Goal: Information Seeking & Learning: Learn about a topic

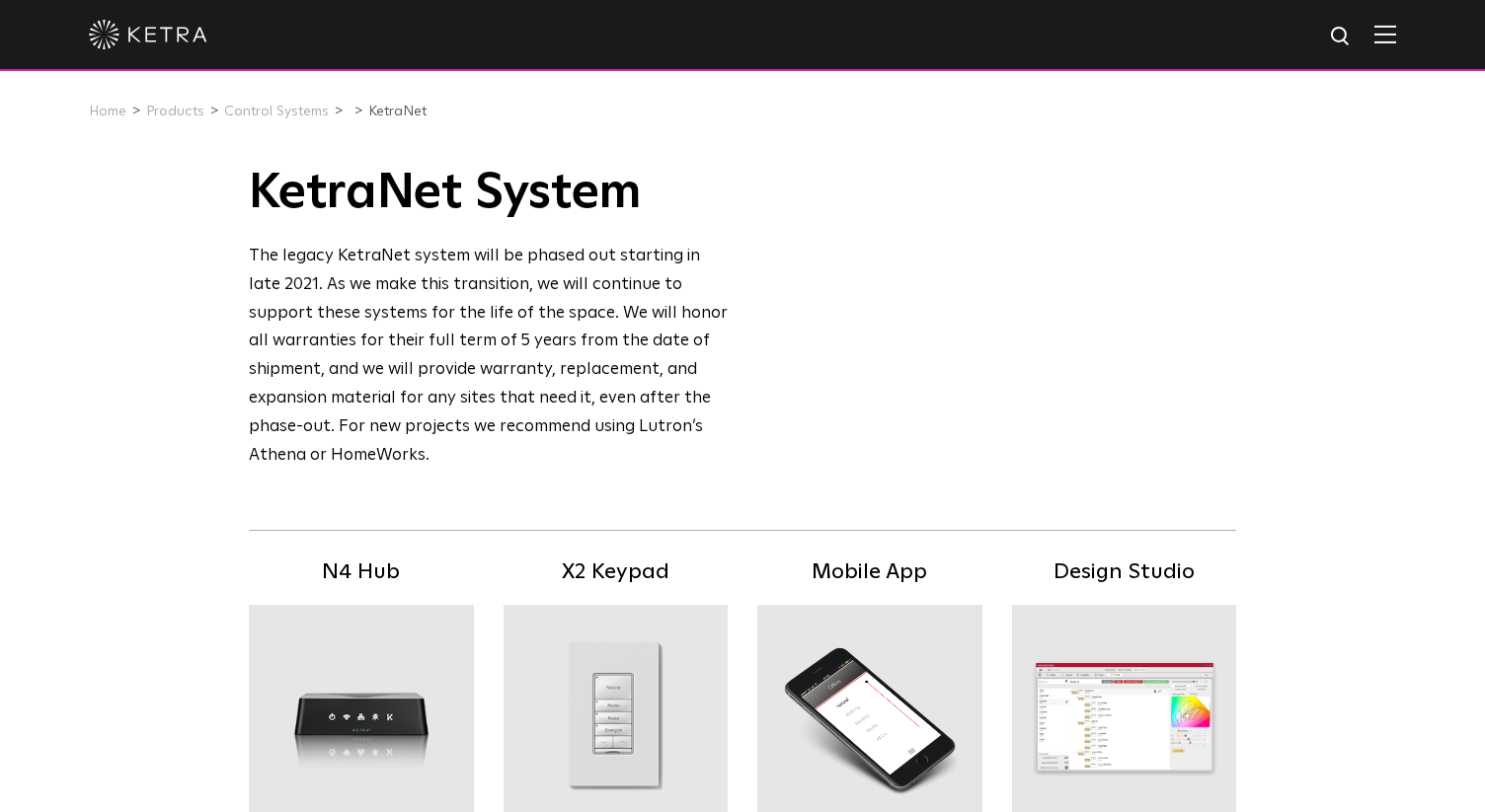
click at [167, 47] on img at bounding box center [148, 35] width 119 height 30
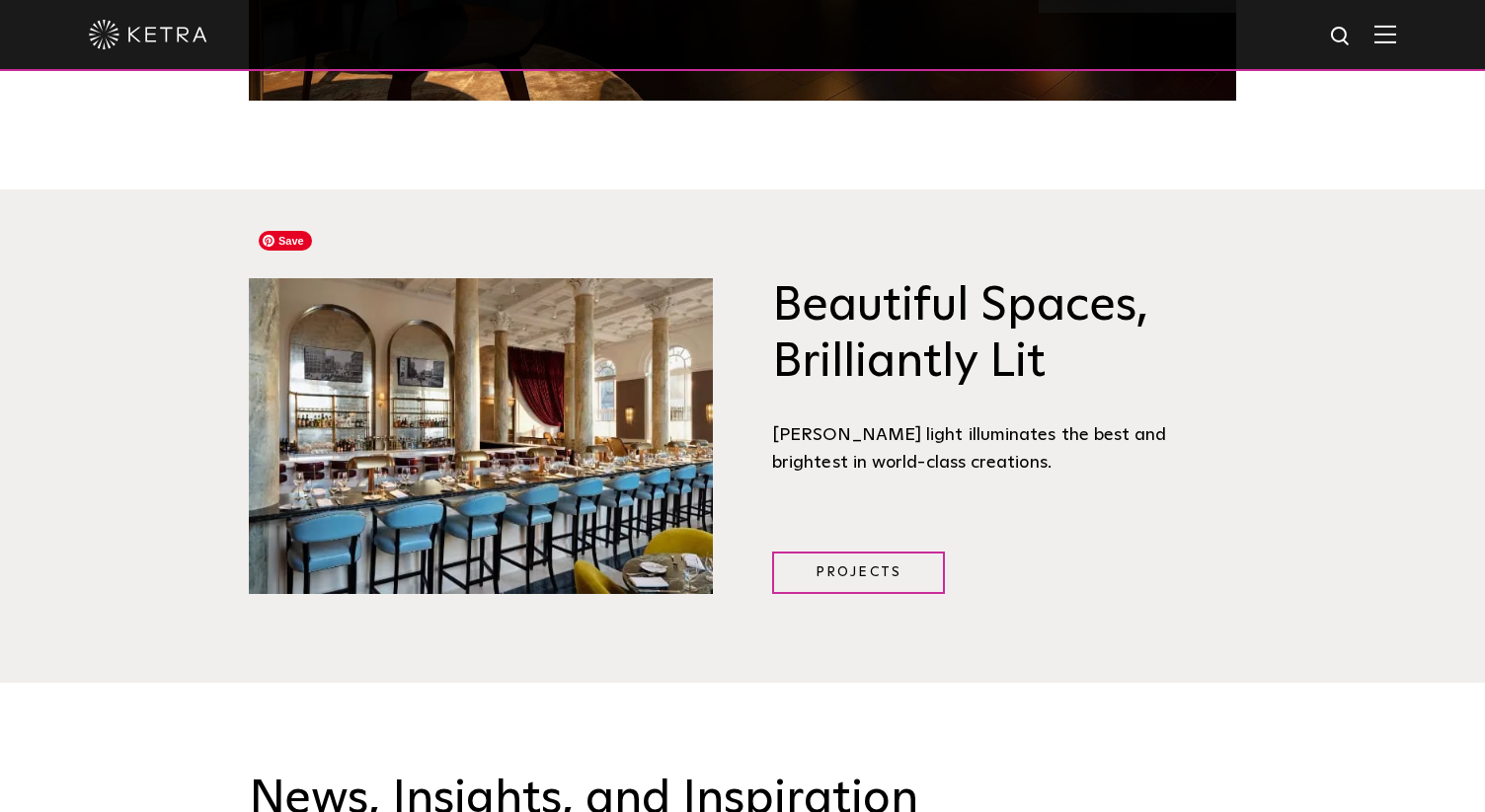
scroll to position [2431, 0]
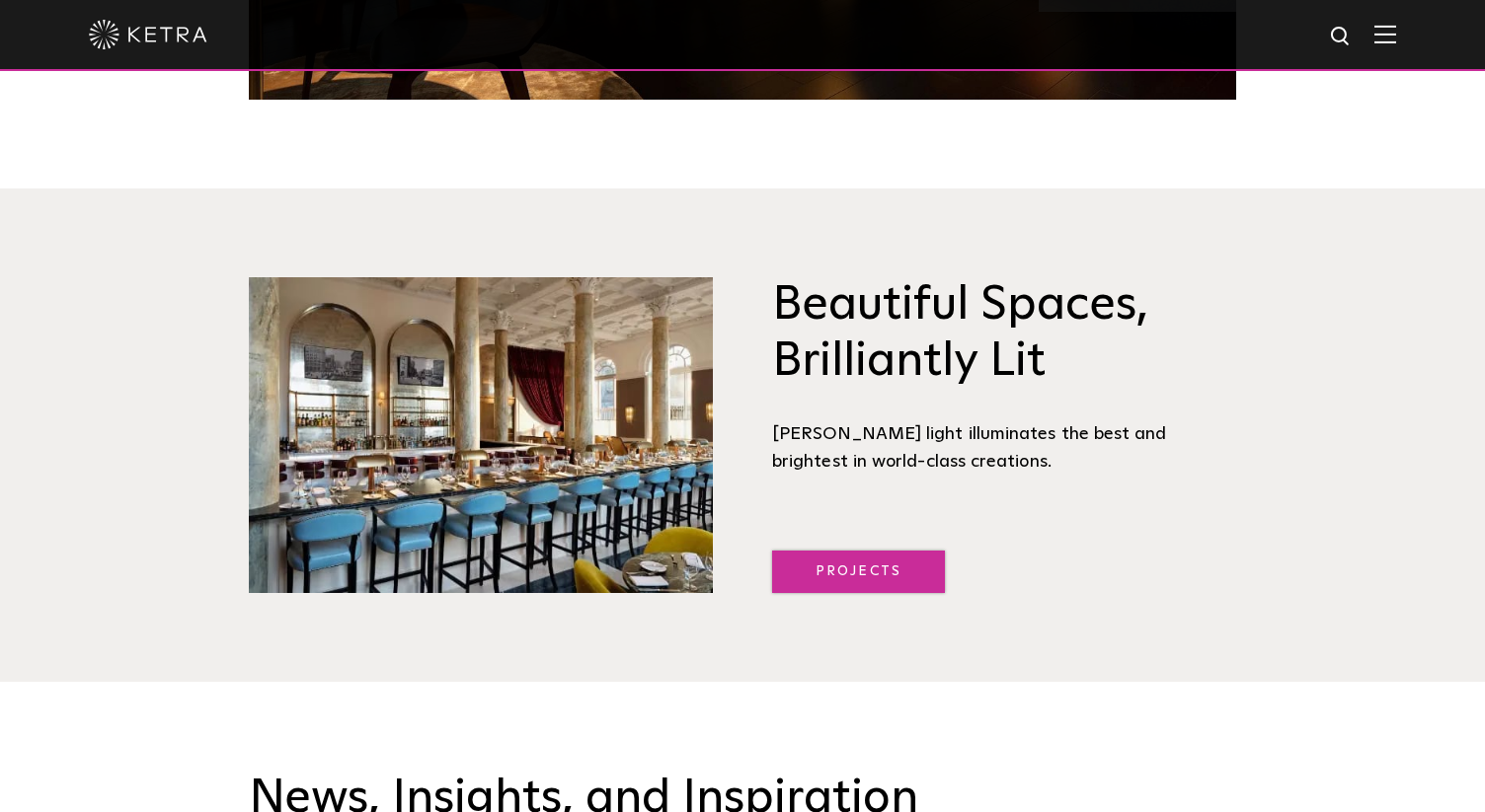
click at [860, 550] on link "Projects" at bounding box center [858, 571] width 173 height 42
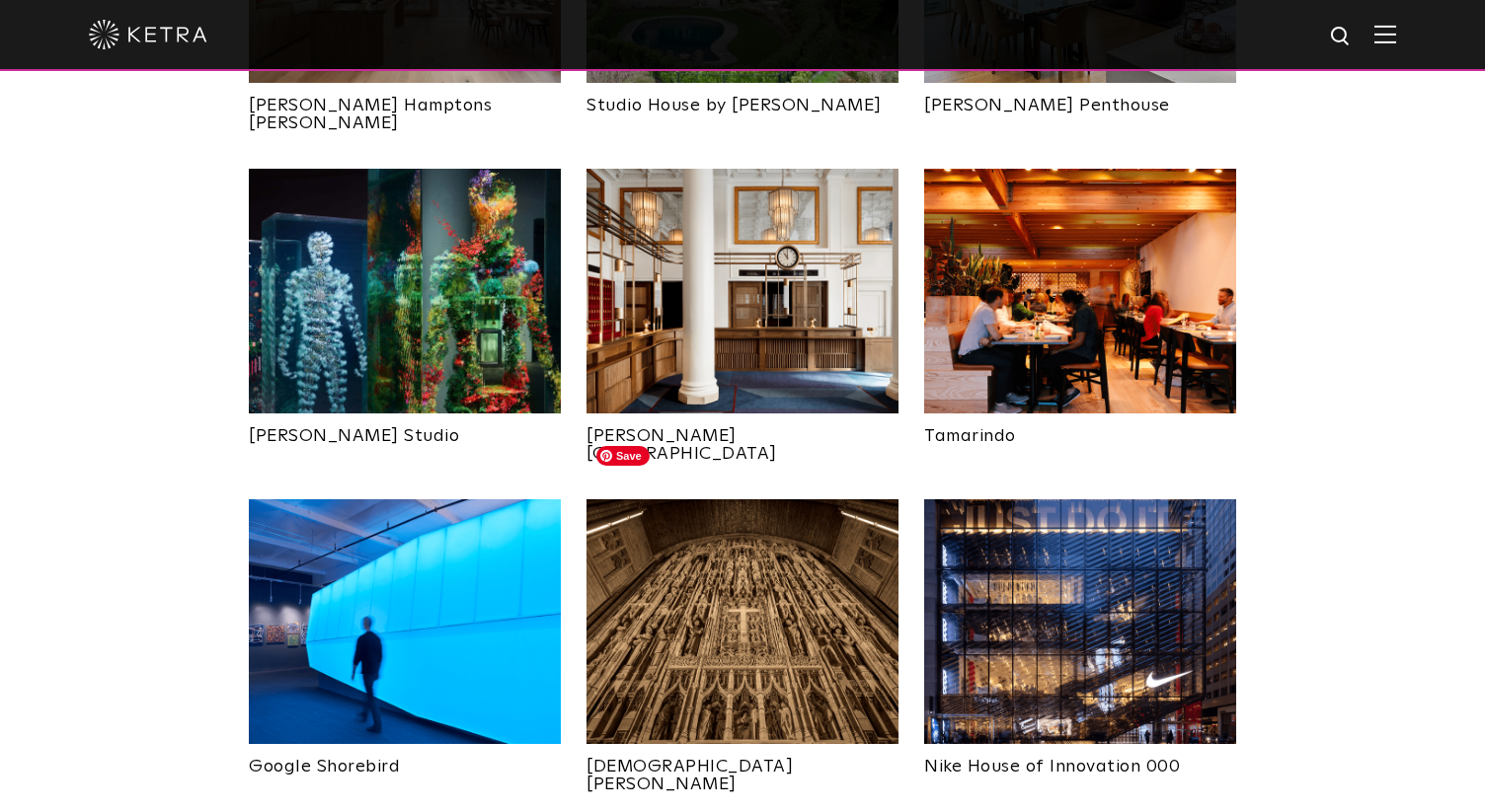
scroll to position [1067, 0]
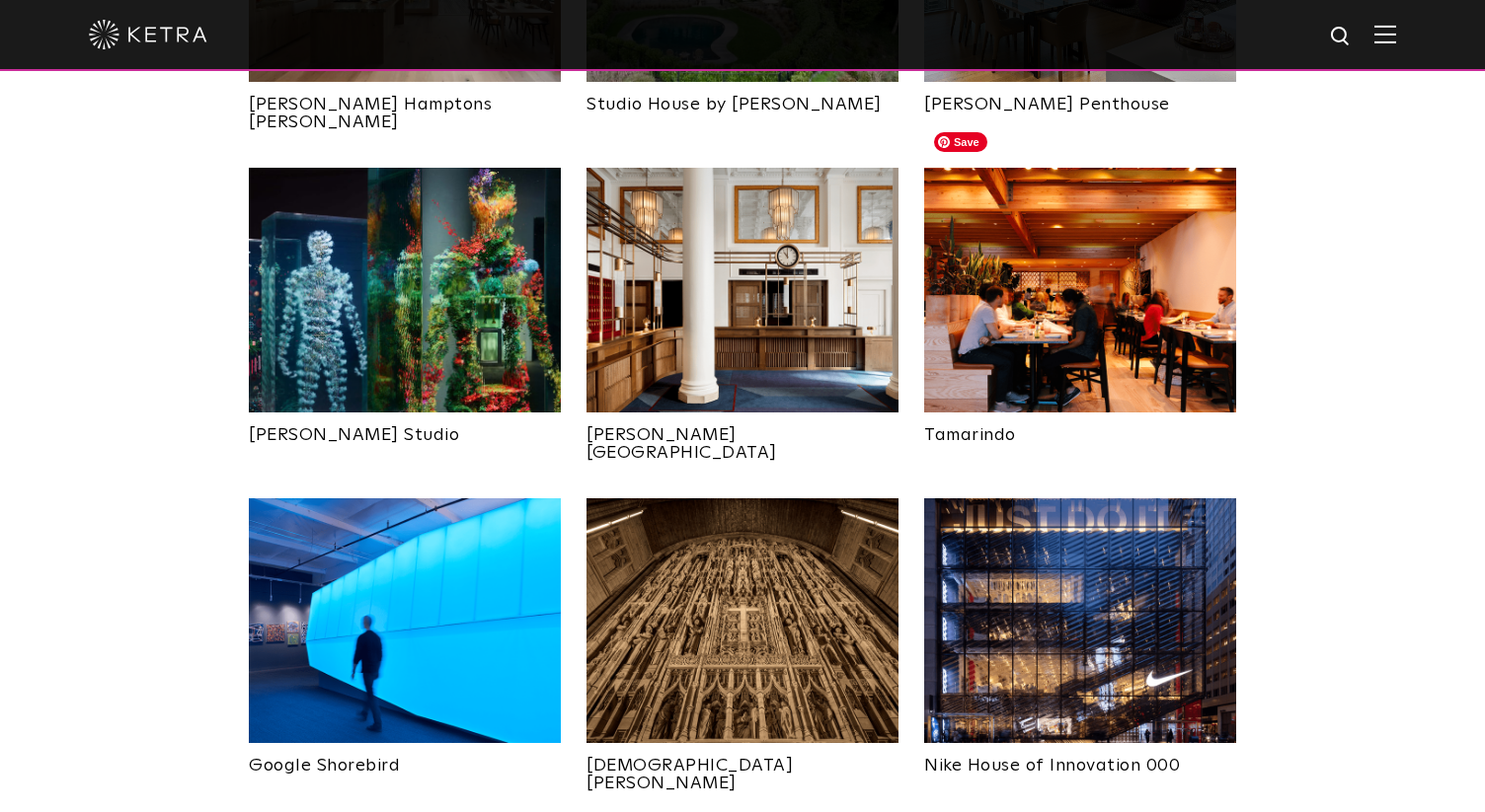
click at [1106, 223] on img at bounding box center [1080, 290] width 312 height 245
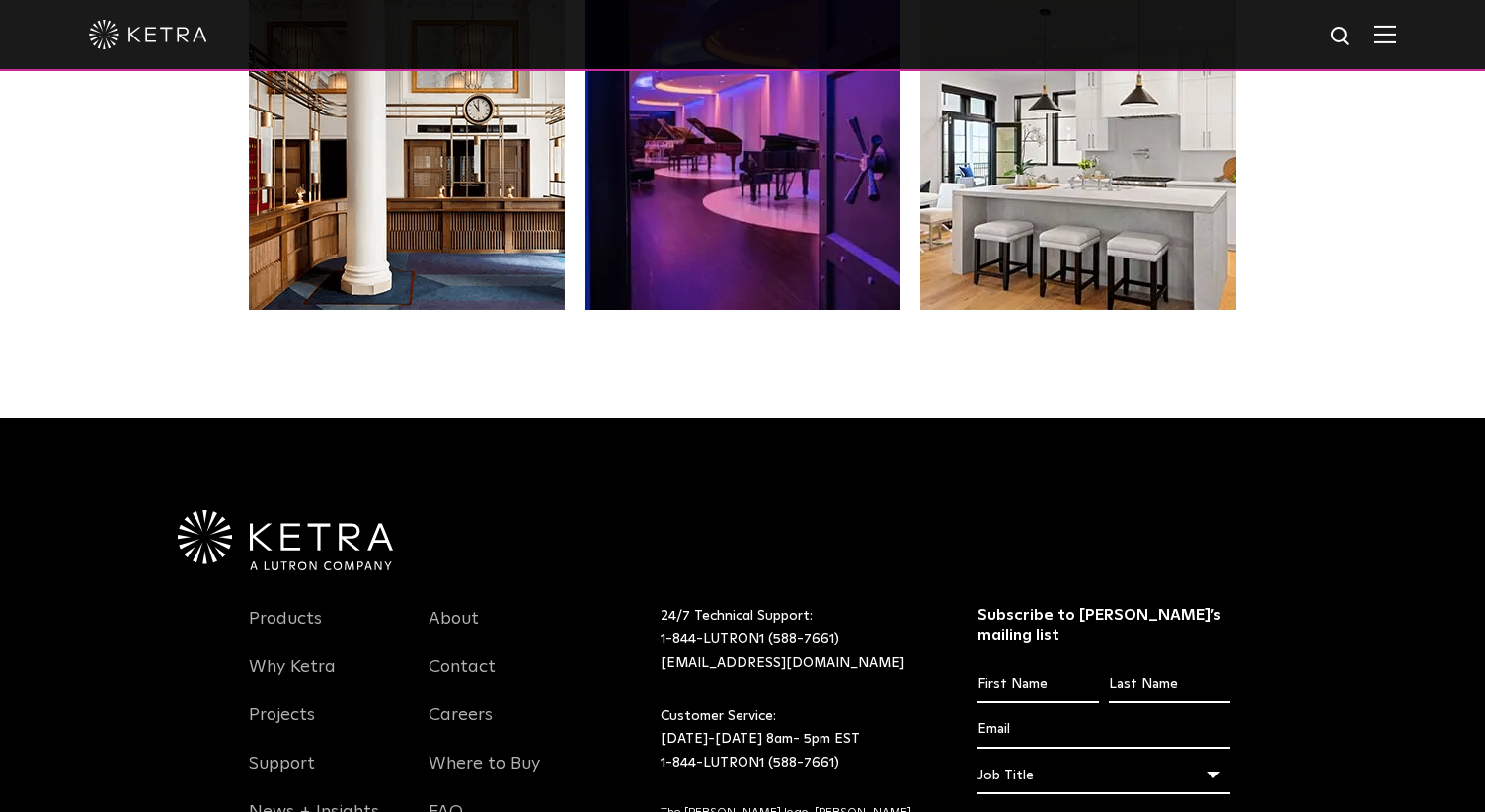
scroll to position [3935, 0]
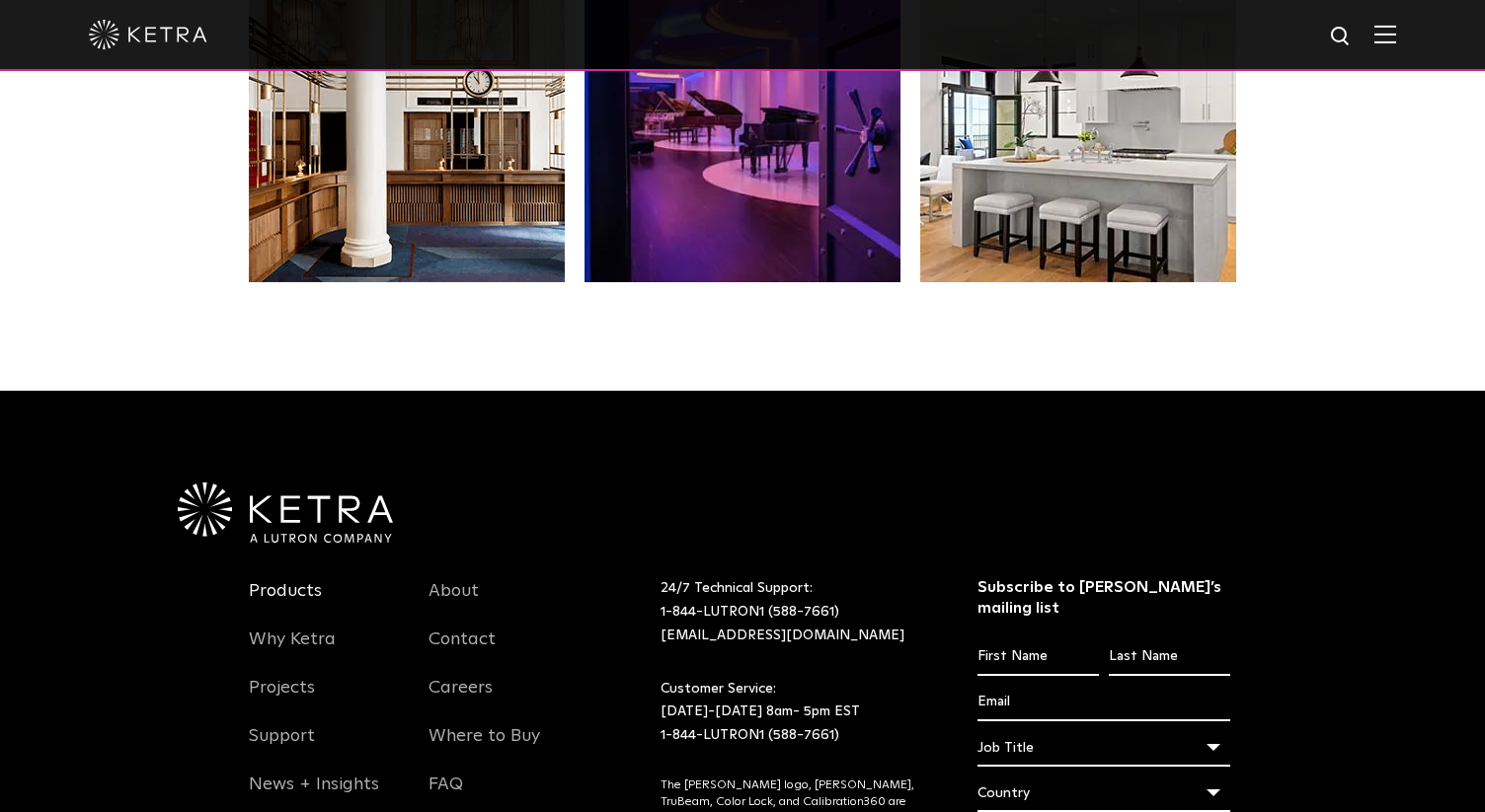
click at [273, 586] on link "Products" at bounding box center [285, 602] width 73 height 45
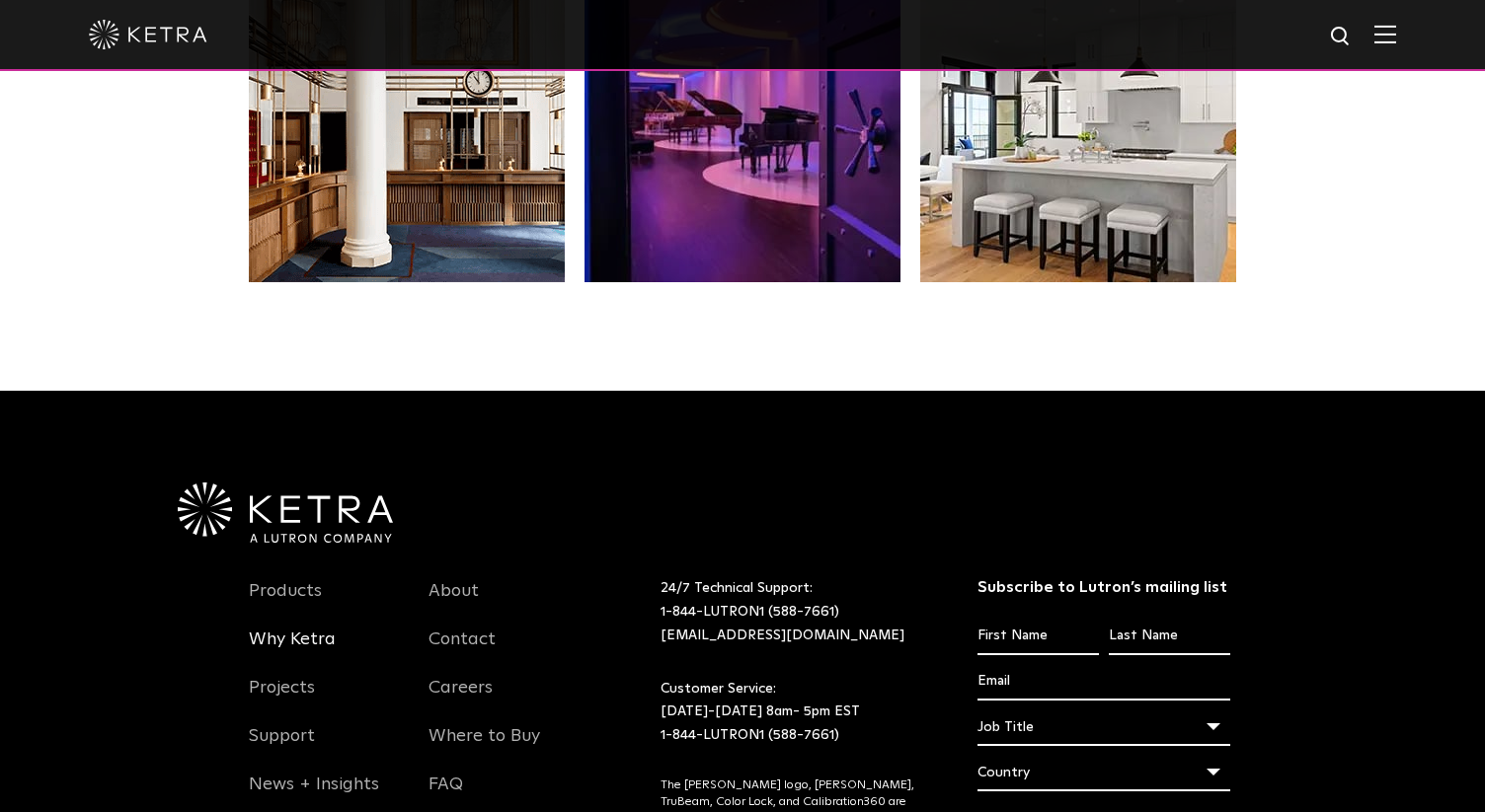
click at [294, 634] on link "Why Ketra" at bounding box center [292, 650] width 87 height 45
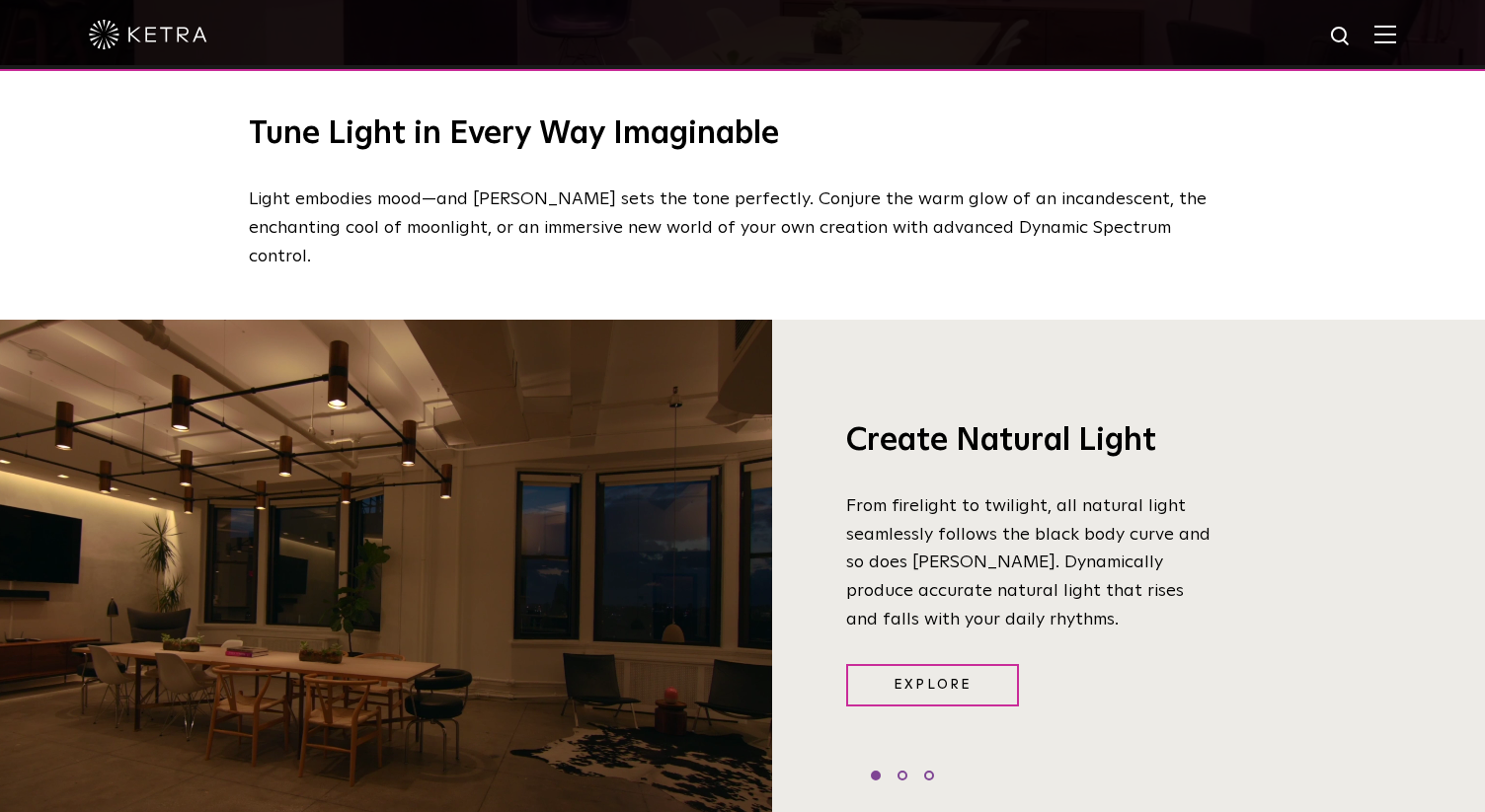
scroll to position [1322, 0]
